Goal: Task Accomplishment & Management: Manage account settings

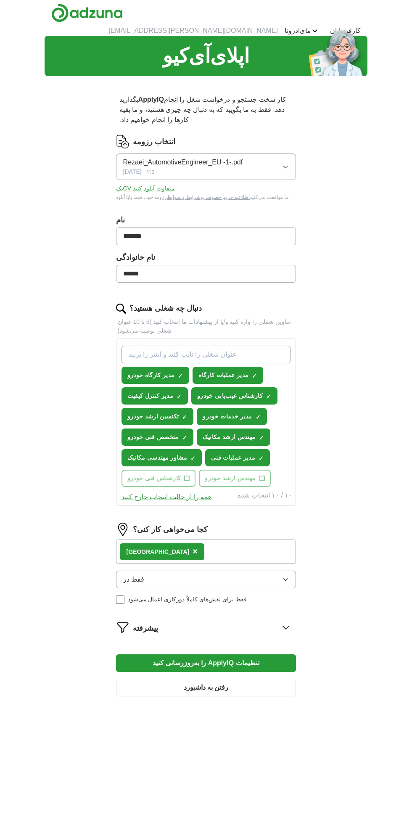
click at [261, 570] on button "فقط در" at bounding box center [206, 579] width 180 height 18
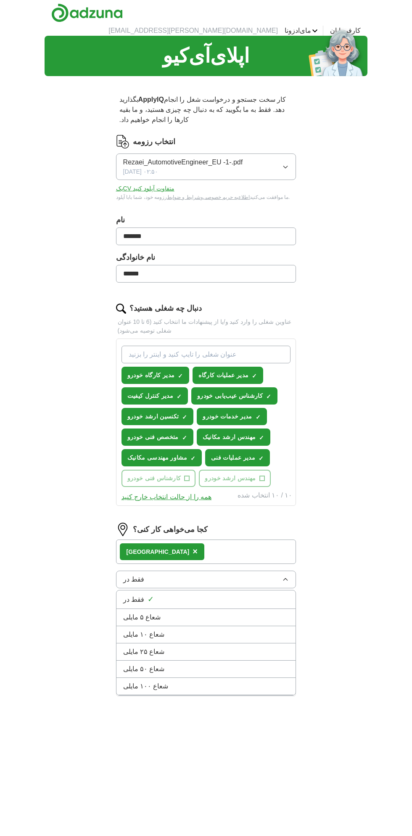
click at [364, 599] on div "اپلای‌آی‌کیو بگذارید ApplyIQ کار سخت جستجو و درخواست شغل را انجام دهد. فقط به م…" at bounding box center [206, 454] width 323 height 836
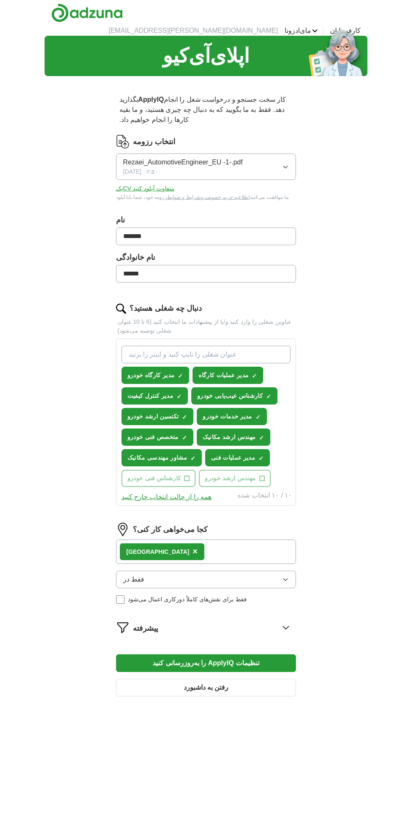
click at [266, 539] on div "بریتانیا ×" at bounding box center [206, 551] width 180 height 24
click at [263, 539] on div "بریتانیا ×" at bounding box center [206, 551] width 180 height 24
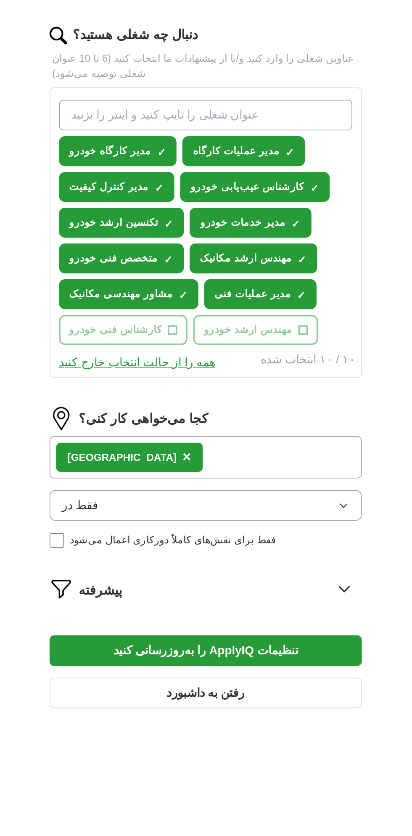
click at [290, 620] on icon at bounding box center [285, 626] width 13 height 13
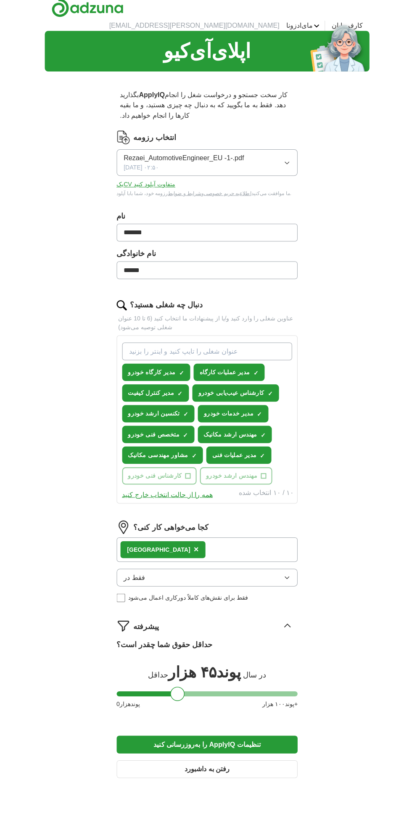
scroll to position [2, 0]
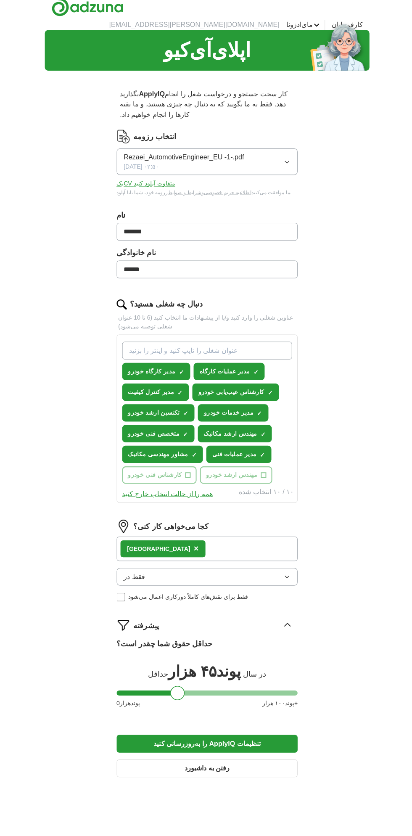
click at [236, 538] on div "بریتانیا ×" at bounding box center [206, 550] width 180 height 24
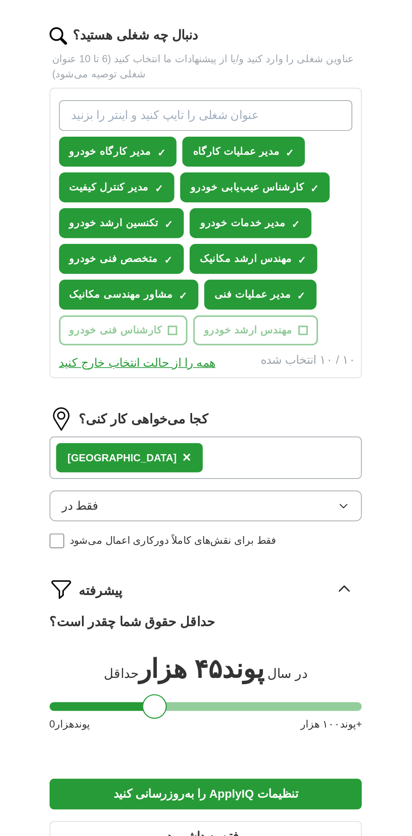
click at [158, 538] on div "بریتانیا ×" at bounding box center [206, 550] width 180 height 24
click at [193, 545] on font "×" at bounding box center [195, 549] width 5 height 9
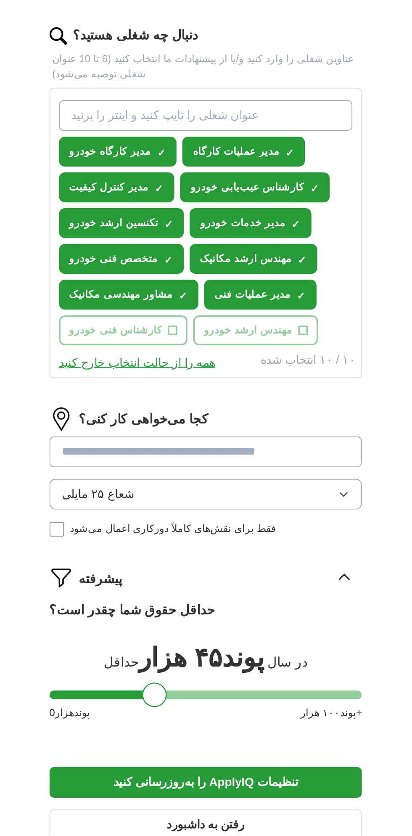
click at [192, 538] on input at bounding box center [206, 547] width 180 height 18
type input "*"
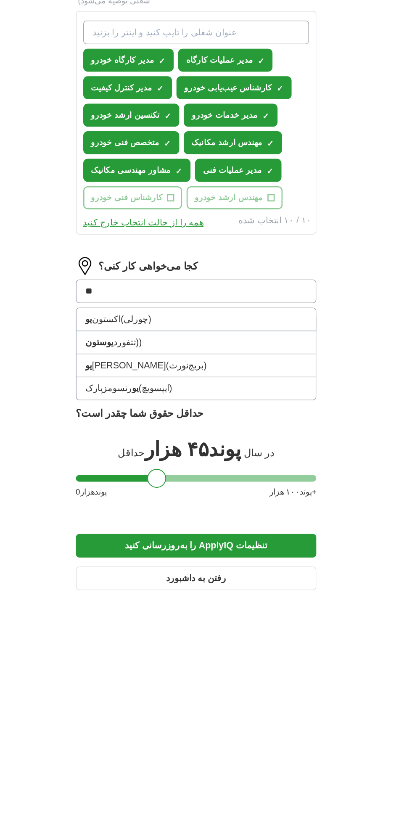
type input "*"
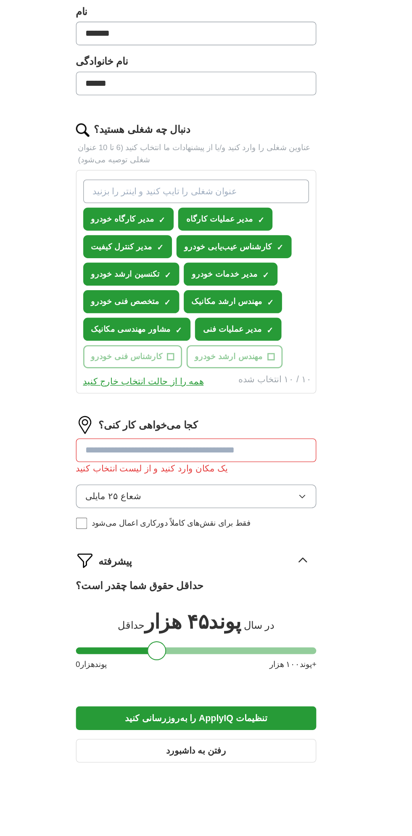
click at [261, 538] on input at bounding box center [206, 547] width 180 height 18
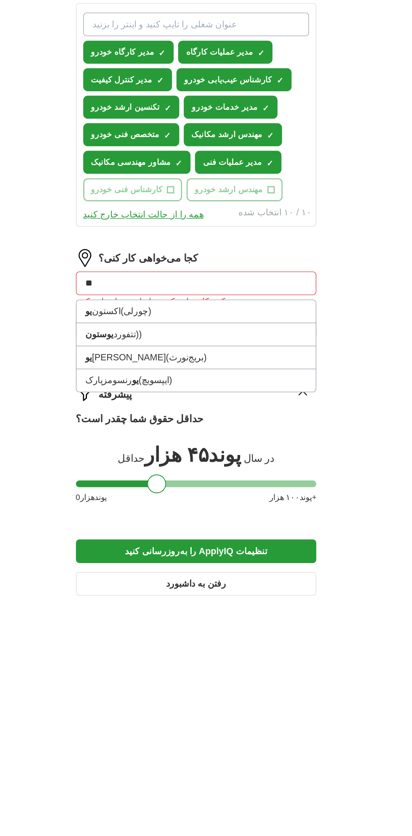
type input "*"
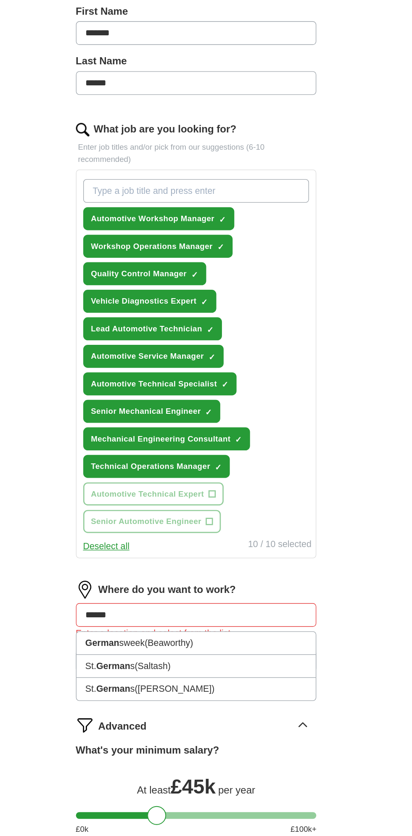
click at [253, 661] on input "******" at bounding box center [206, 670] width 180 height 18
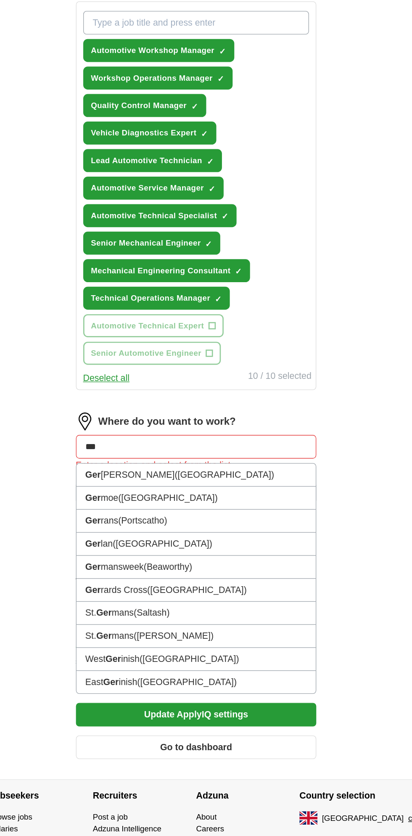
scroll to position [164, 0]
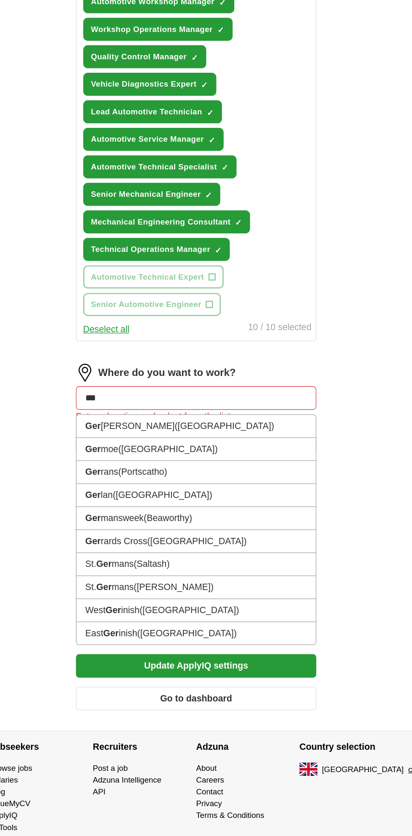
click at [147, 499] on input "***" at bounding box center [206, 508] width 180 height 18
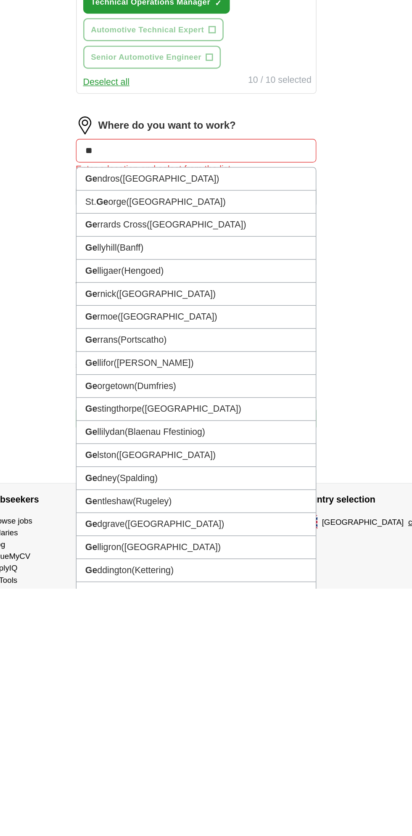
type input "*"
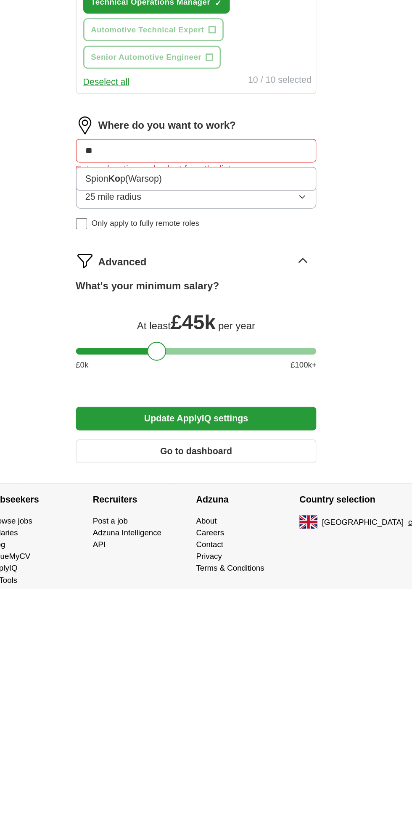
type input "*"
type input "**"
click at [130, 520] on li "UK" at bounding box center [205, 528] width 179 height 17
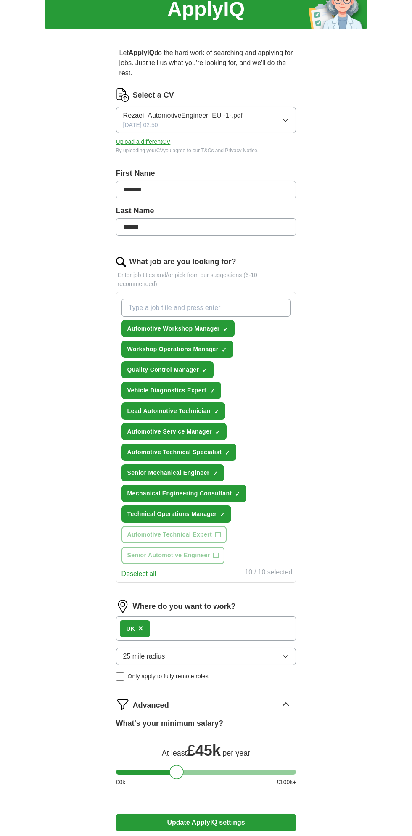
scroll to position [119, 0]
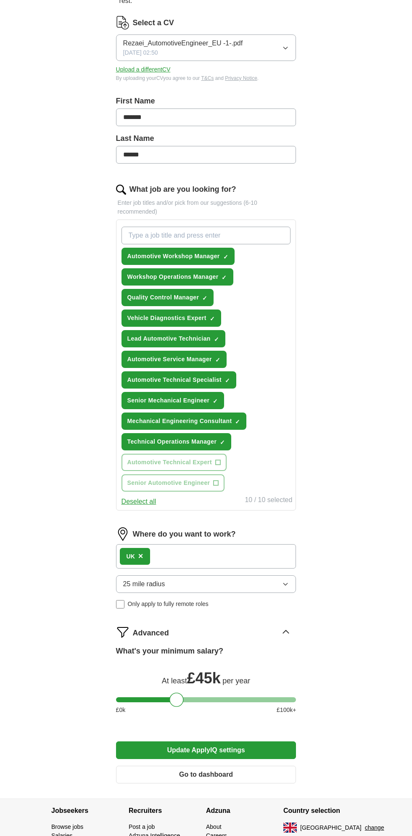
click at [260, 741] on button "Update ApplyIQ settings" at bounding box center [206, 750] width 180 height 18
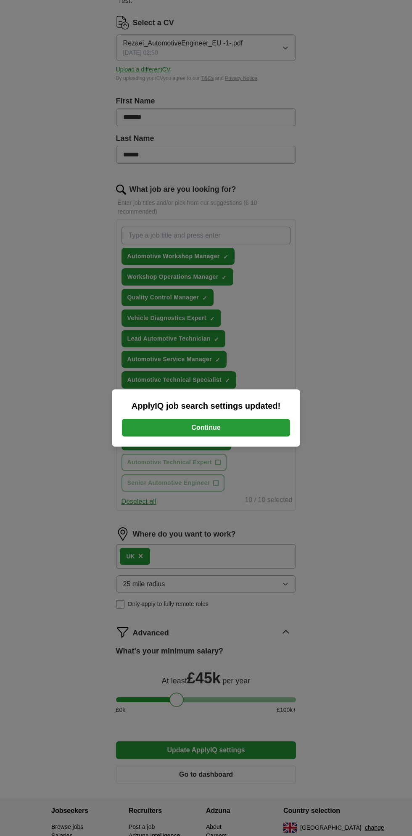
click at [152, 436] on button "Continue" at bounding box center [206, 428] width 168 height 18
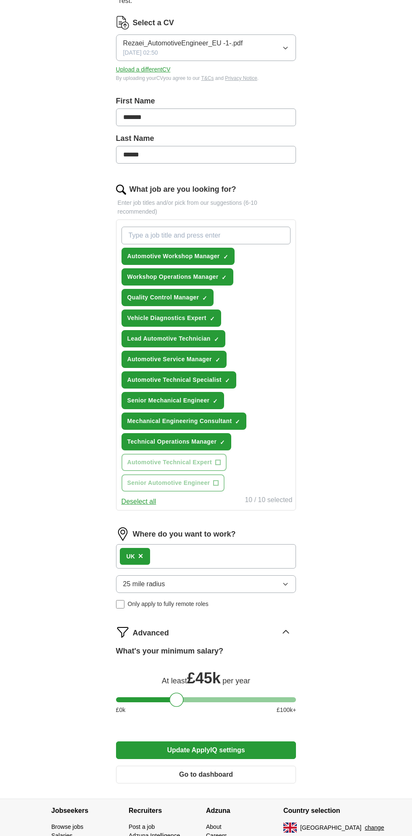
scroll to position [162, 0]
